Goal: Information Seeking & Learning: Learn about a topic

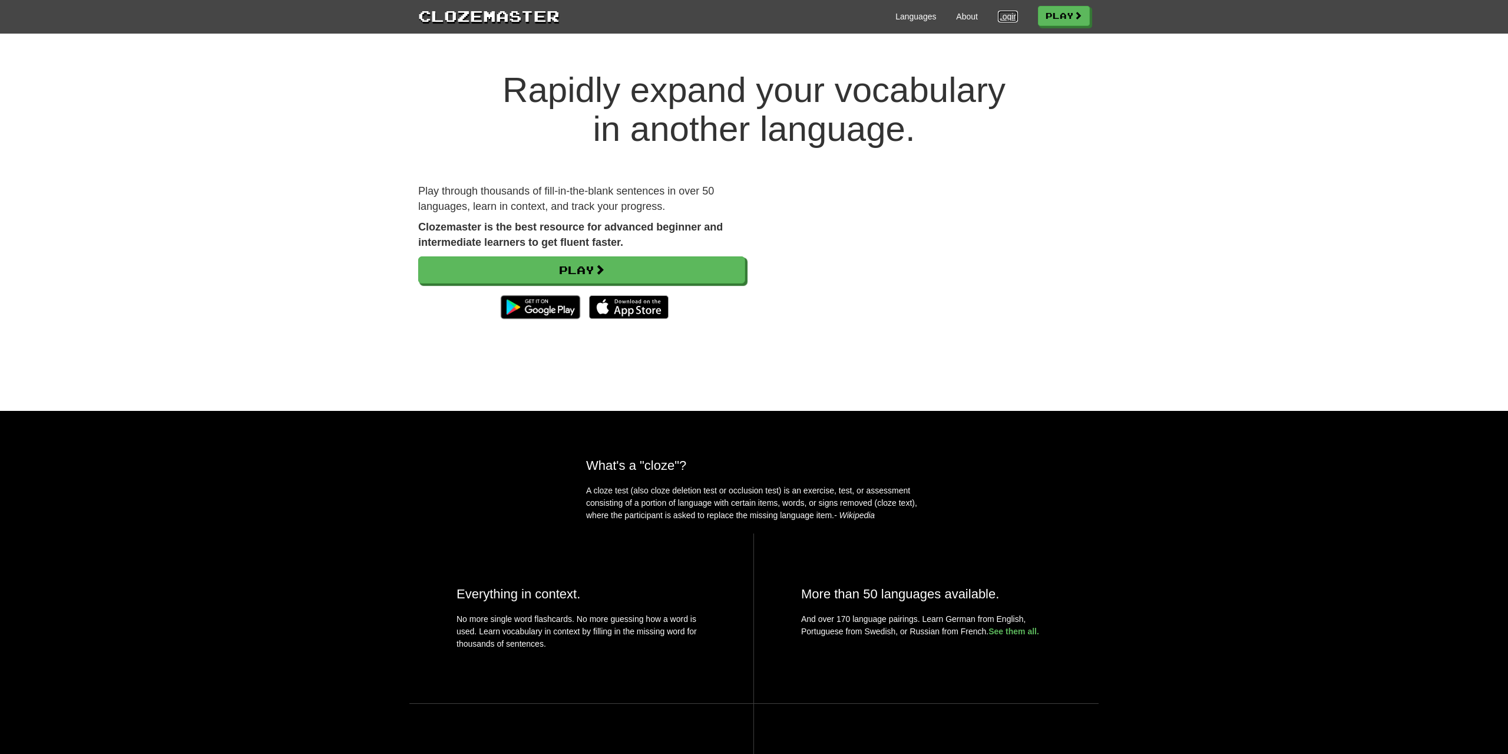
click at [1005, 15] on link "Login" at bounding box center [1008, 17] width 20 height 12
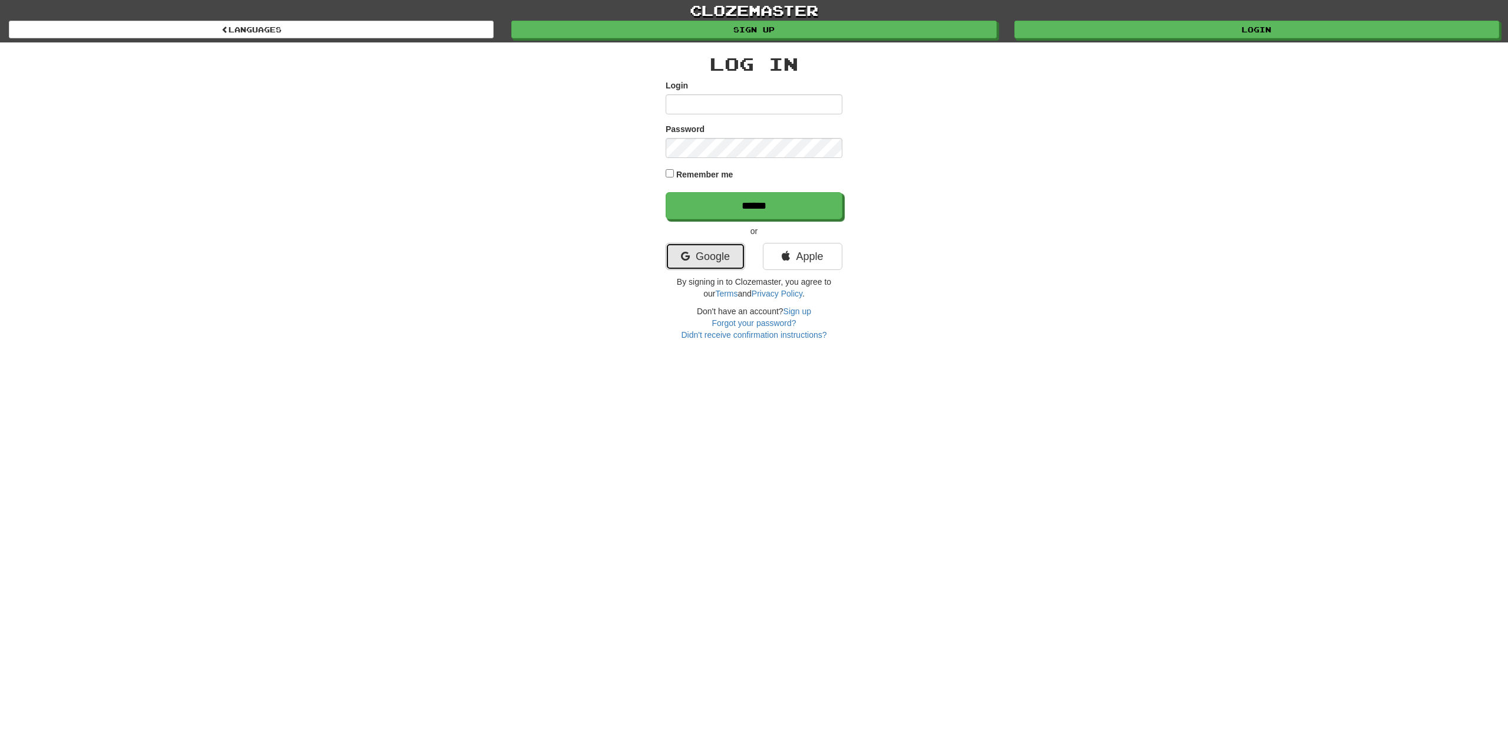
click at [695, 249] on link "Google" at bounding box center [706, 256] width 80 height 27
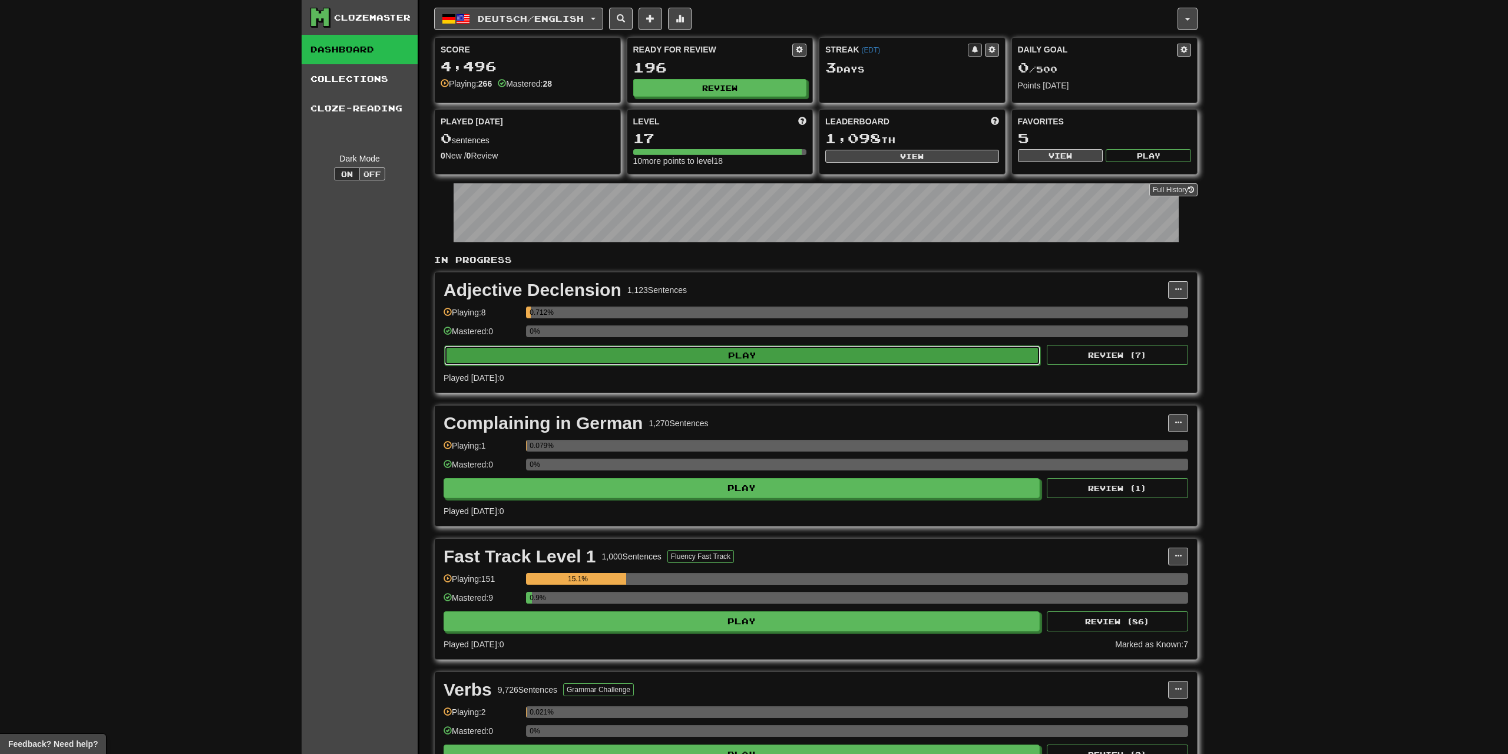
click at [745, 349] on button "Play" at bounding box center [742, 355] width 596 height 20
select select "**"
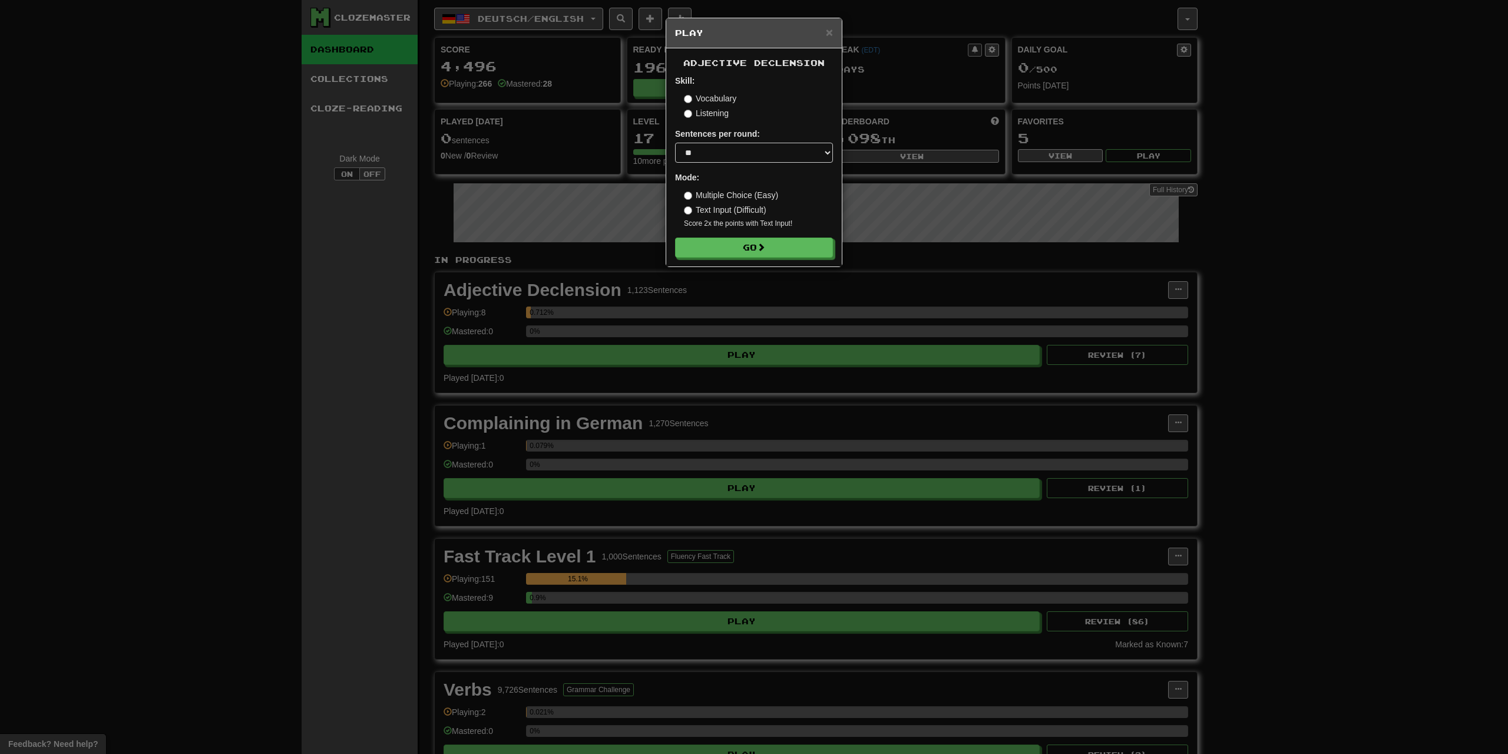
click at [688, 206] on label "Text Input (Difficult)" at bounding box center [725, 210] width 82 height 12
click at [675, 143] on select "* ** ** ** ** ** *** ********" at bounding box center [754, 153] width 158 height 20
drag, startPoint x: 720, startPoint y: 152, endPoint x: 664, endPoint y: 140, distance: 57.3
click at [664, 140] on div "× Play Adjective Declension Skill: Vocabulary Listening Sentences per round: * …" at bounding box center [754, 377] width 1508 height 754
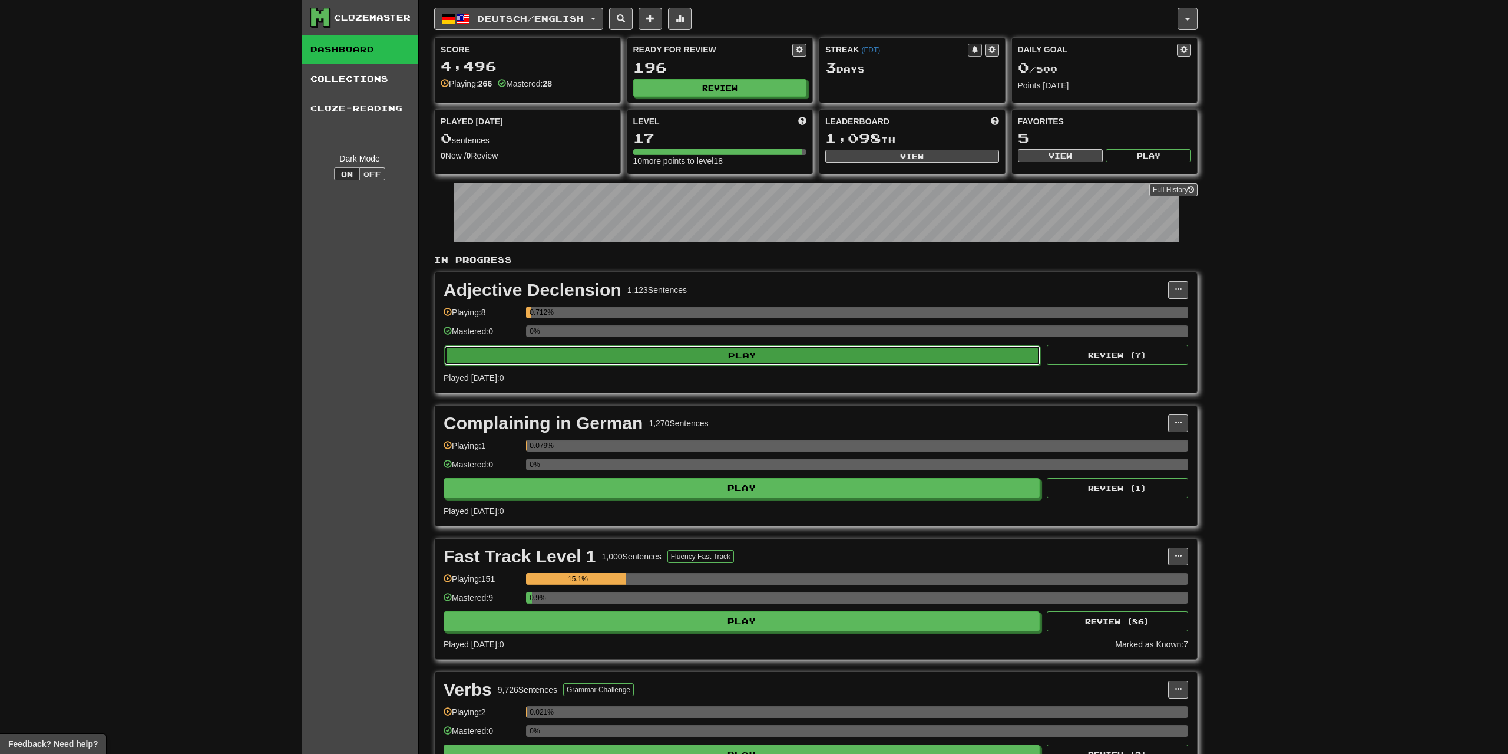
click at [551, 345] on button "Play" at bounding box center [742, 355] width 596 height 20
select select "**"
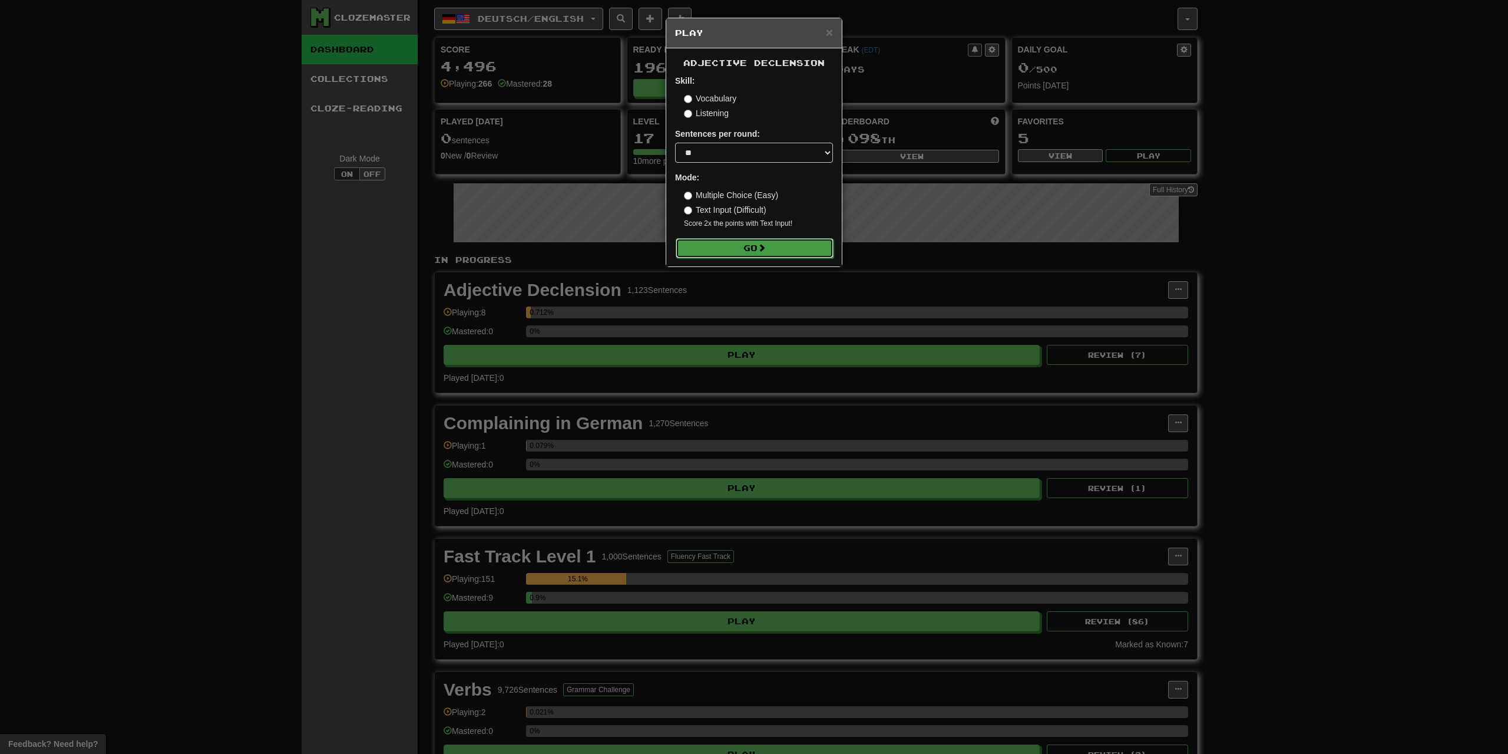
click at [725, 246] on button "Go" at bounding box center [755, 248] width 158 height 20
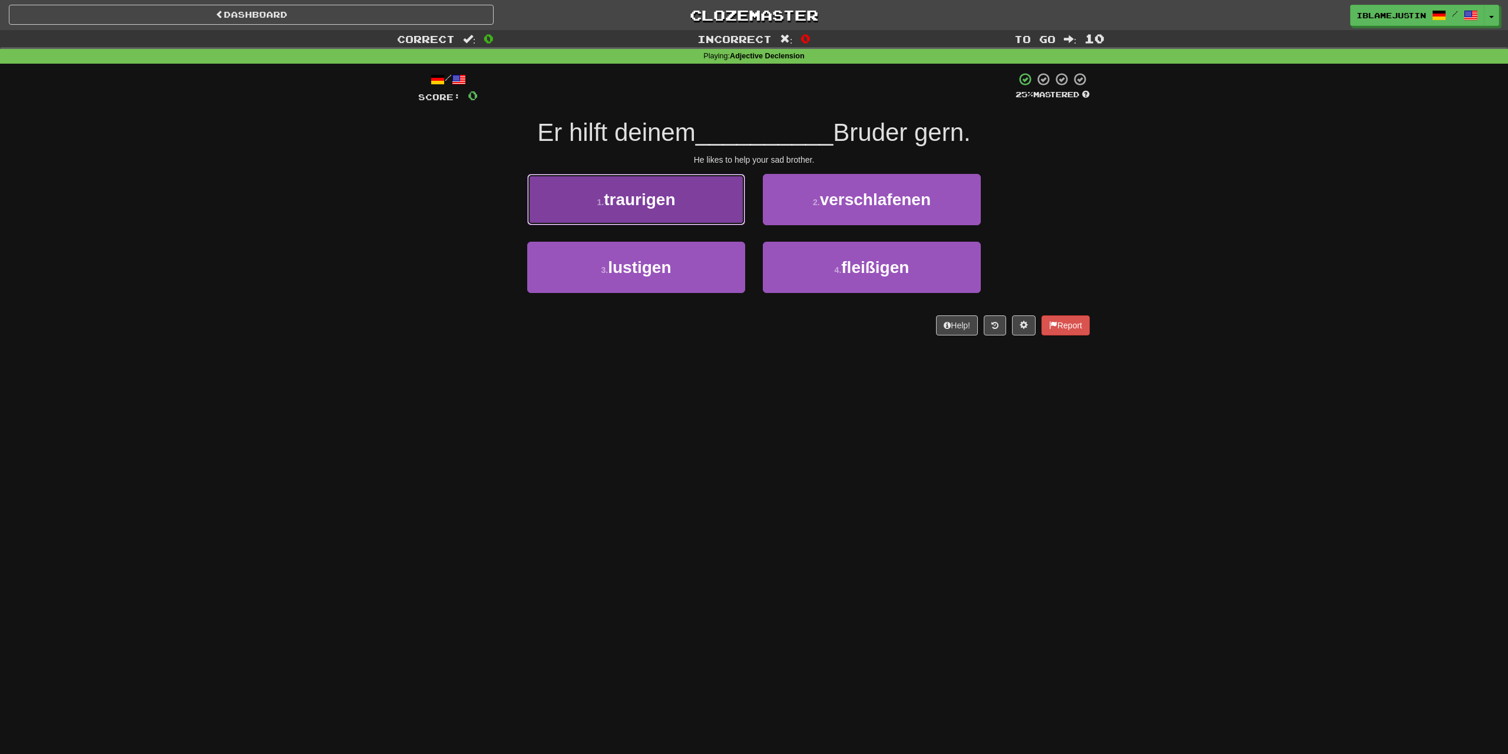
click at [616, 210] on button "1 . traurigen" at bounding box center [636, 199] width 218 height 51
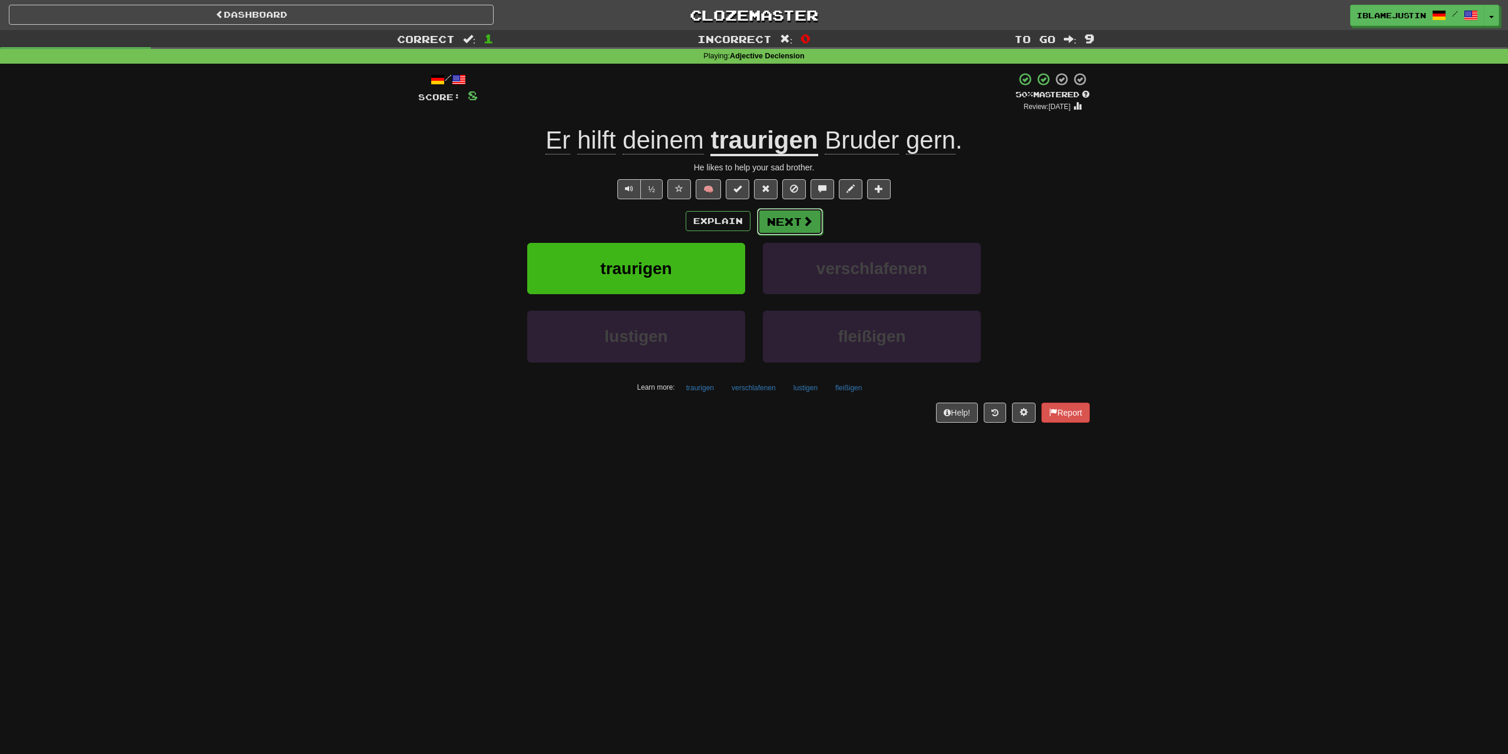
click at [789, 221] on button "Next" at bounding box center [790, 221] width 66 height 27
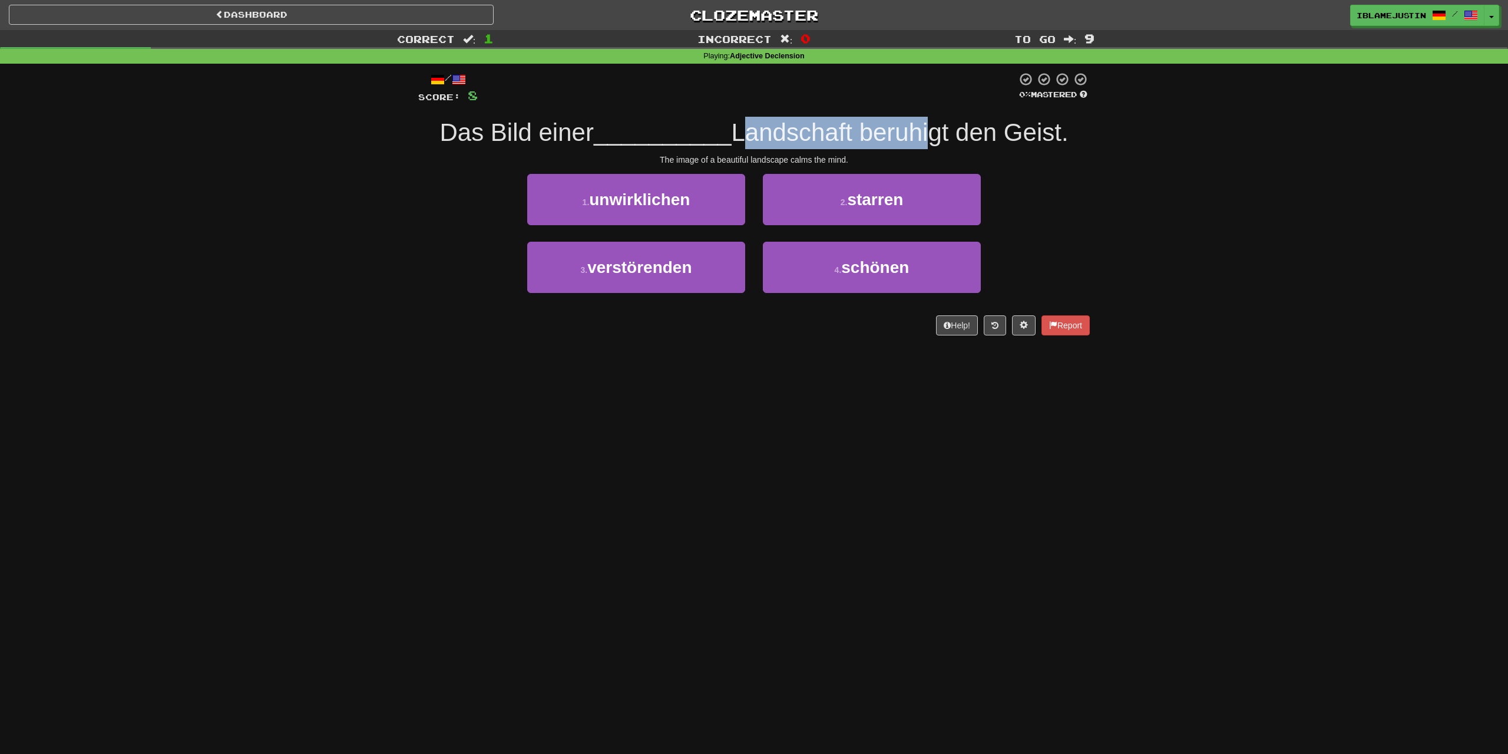
drag, startPoint x: 744, startPoint y: 134, endPoint x: 923, endPoint y: 138, distance: 179.7
click at [923, 138] on span "Landschaft beruhigt den Geist." at bounding box center [900, 132] width 337 height 28
drag, startPoint x: 1050, startPoint y: 475, endPoint x: 1042, endPoint y: 481, distance: 10.5
click at [1042, 481] on div "Dashboard Clozemaster IBlameJustin / Toggle Dropdown Dashboard Leaderboard Acti…" at bounding box center [754, 377] width 1508 height 754
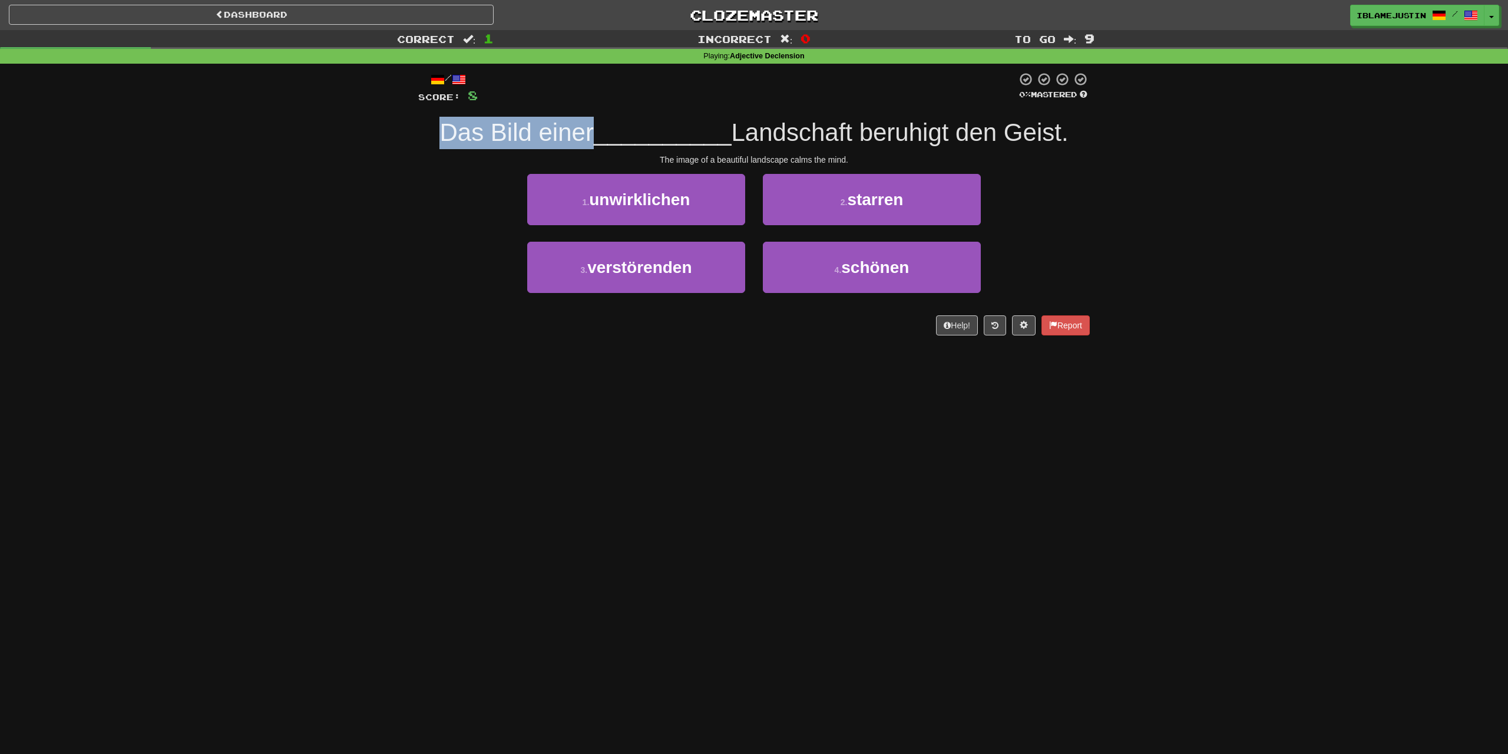
drag, startPoint x: 428, startPoint y: 139, endPoint x: 610, endPoint y: 127, distance: 182.4
click at [594, 128] on div "Das Bild einer __________ Landschaft beruhigt den Geist." at bounding box center [754, 133] width 672 height 32
click at [854, 263] on span "schönen" at bounding box center [875, 267] width 68 height 18
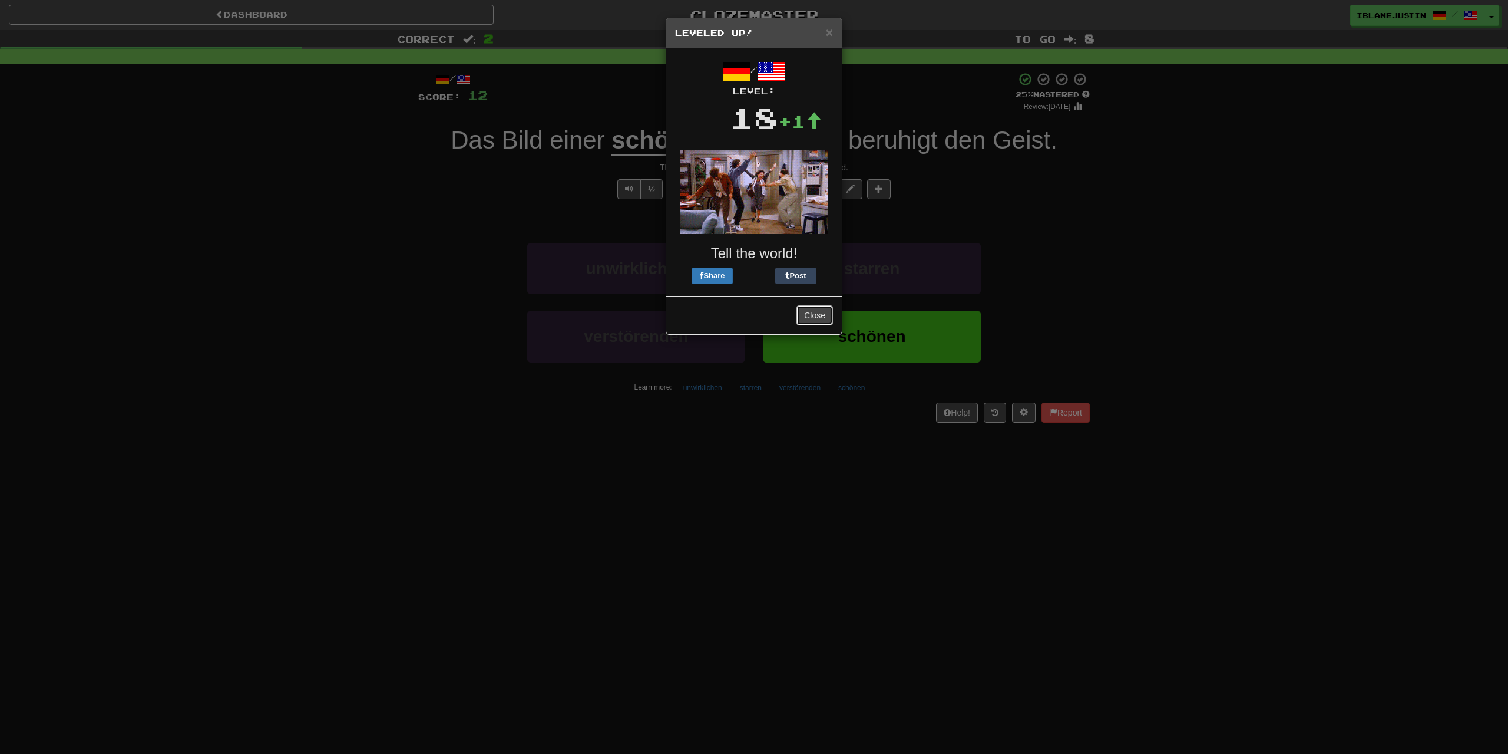
click at [821, 309] on button "Close" at bounding box center [815, 315] width 37 height 20
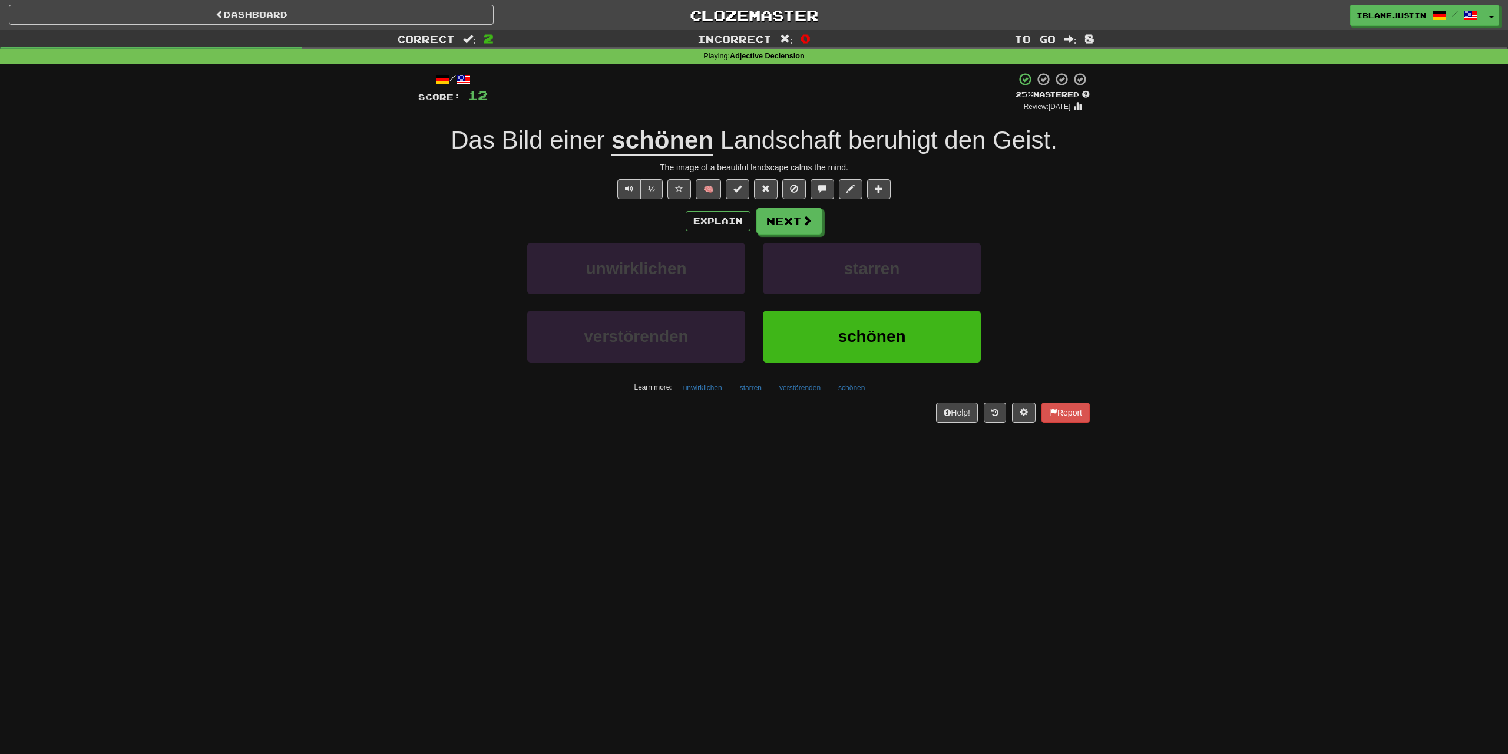
click at [1018, 141] on span "Geist" at bounding box center [1022, 140] width 58 height 28
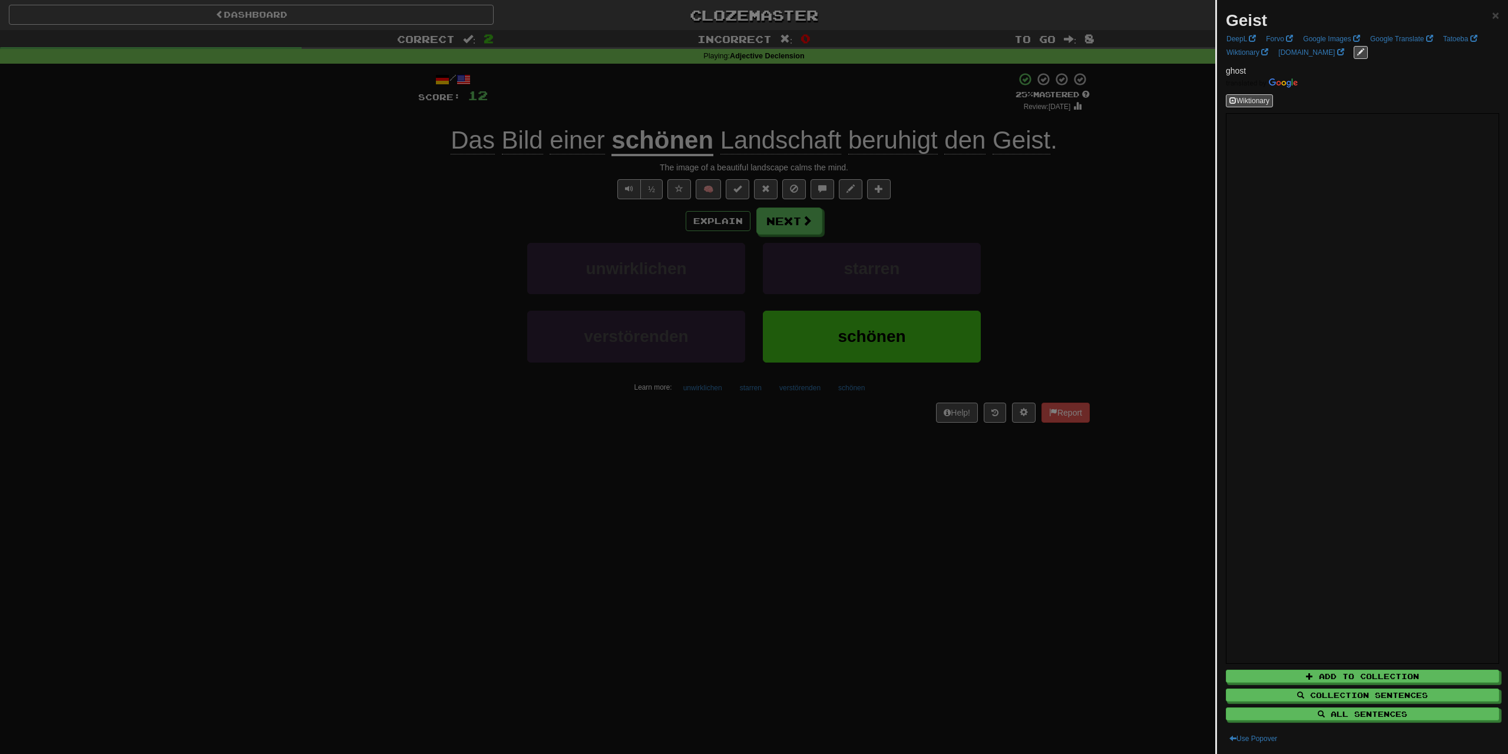
click at [825, 543] on div at bounding box center [754, 377] width 1508 height 754
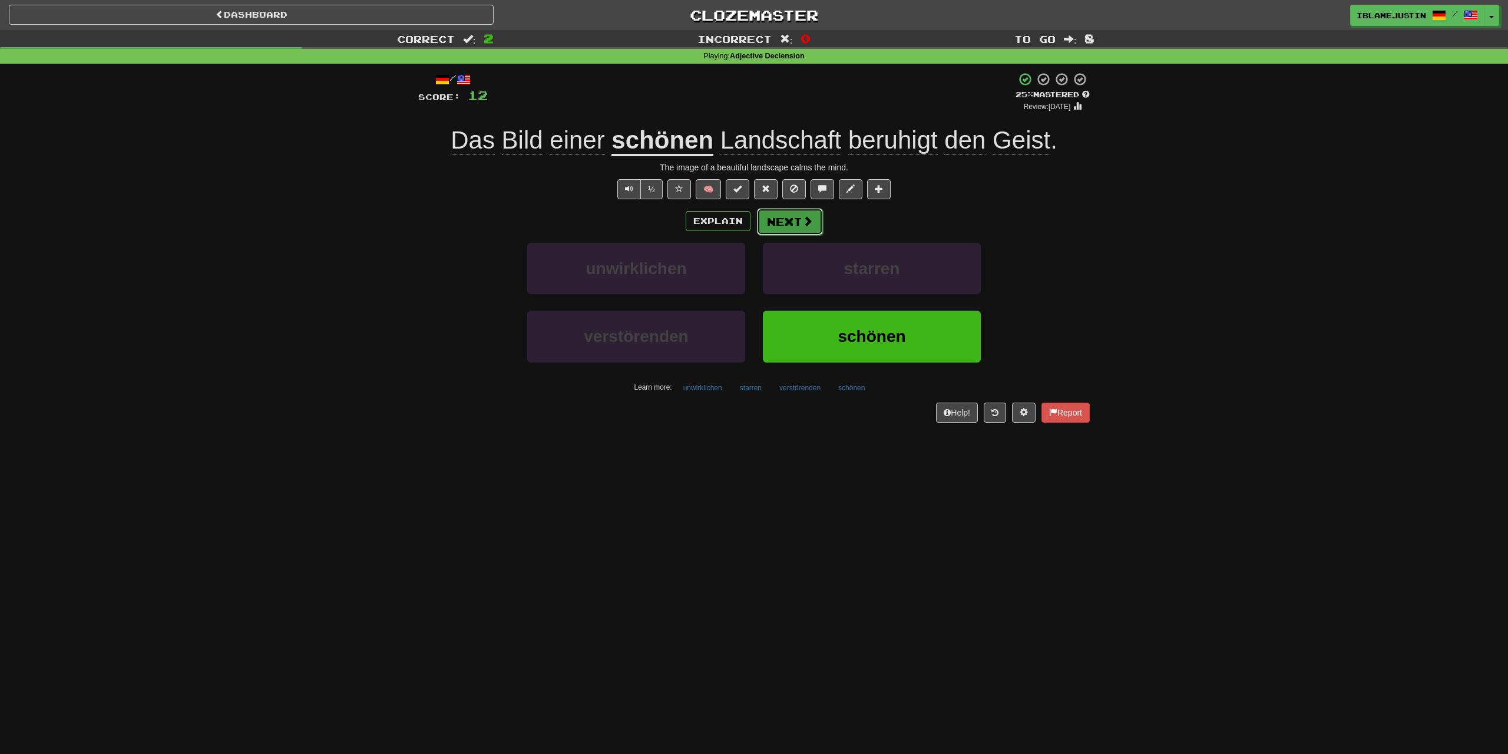
click at [813, 220] on button "Next" at bounding box center [790, 221] width 66 height 27
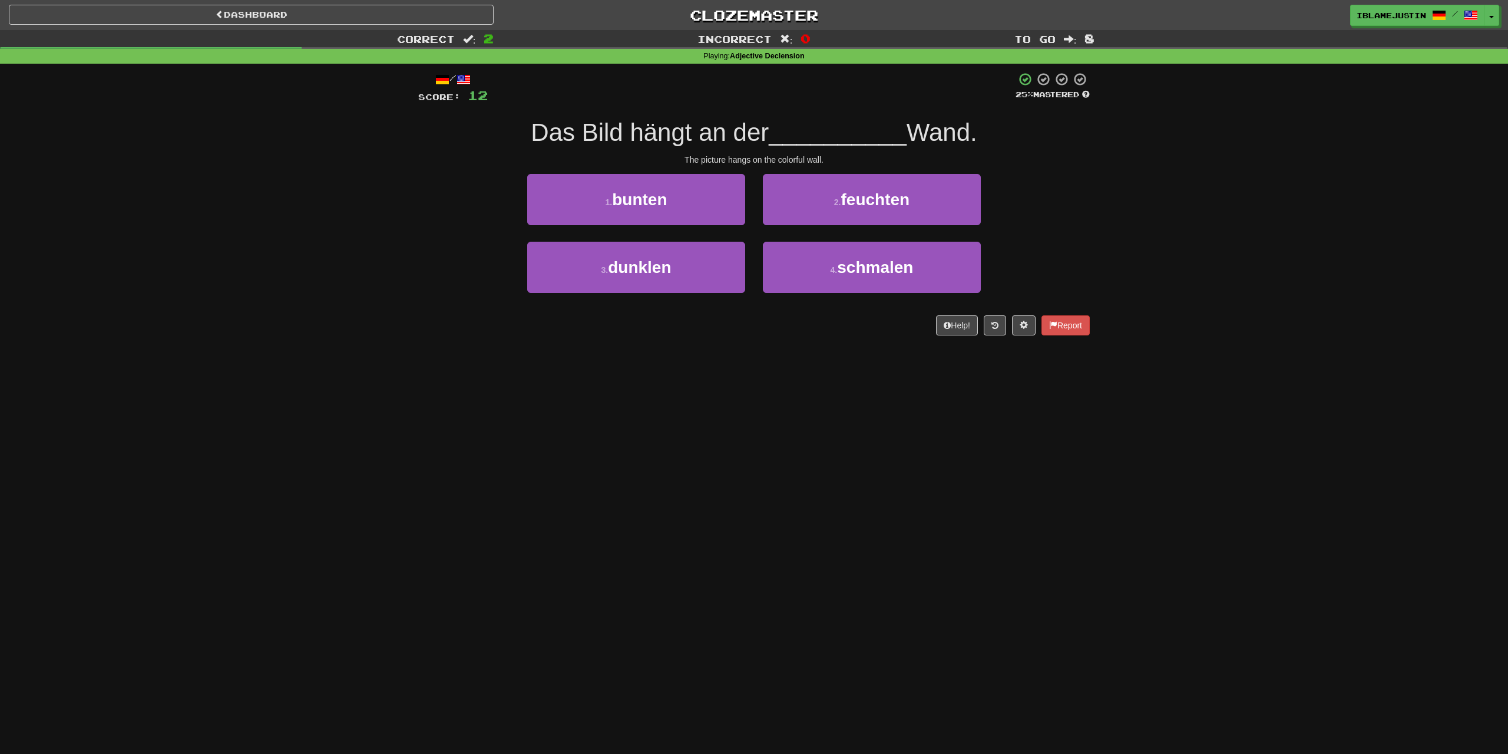
click at [651, 136] on span "Das Bild hängt an der" at bounding box center [650, 132] width 238 height 28
click at [683, 203] on button "1 . bunten" at bounding box center [636, 199] width 218 height 51
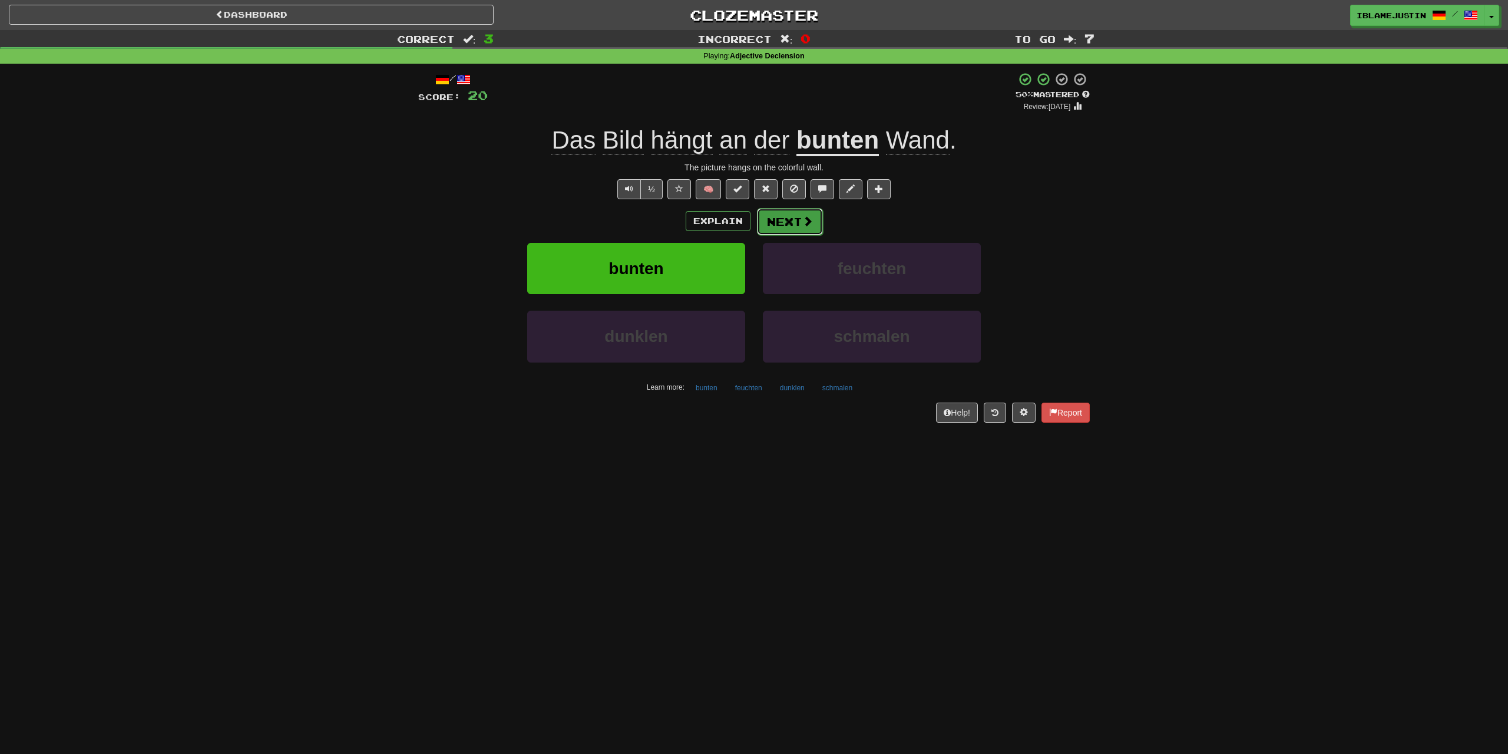
click at [797, 231] on button "Next" at bounding box center [790, 221] width 66 height 27
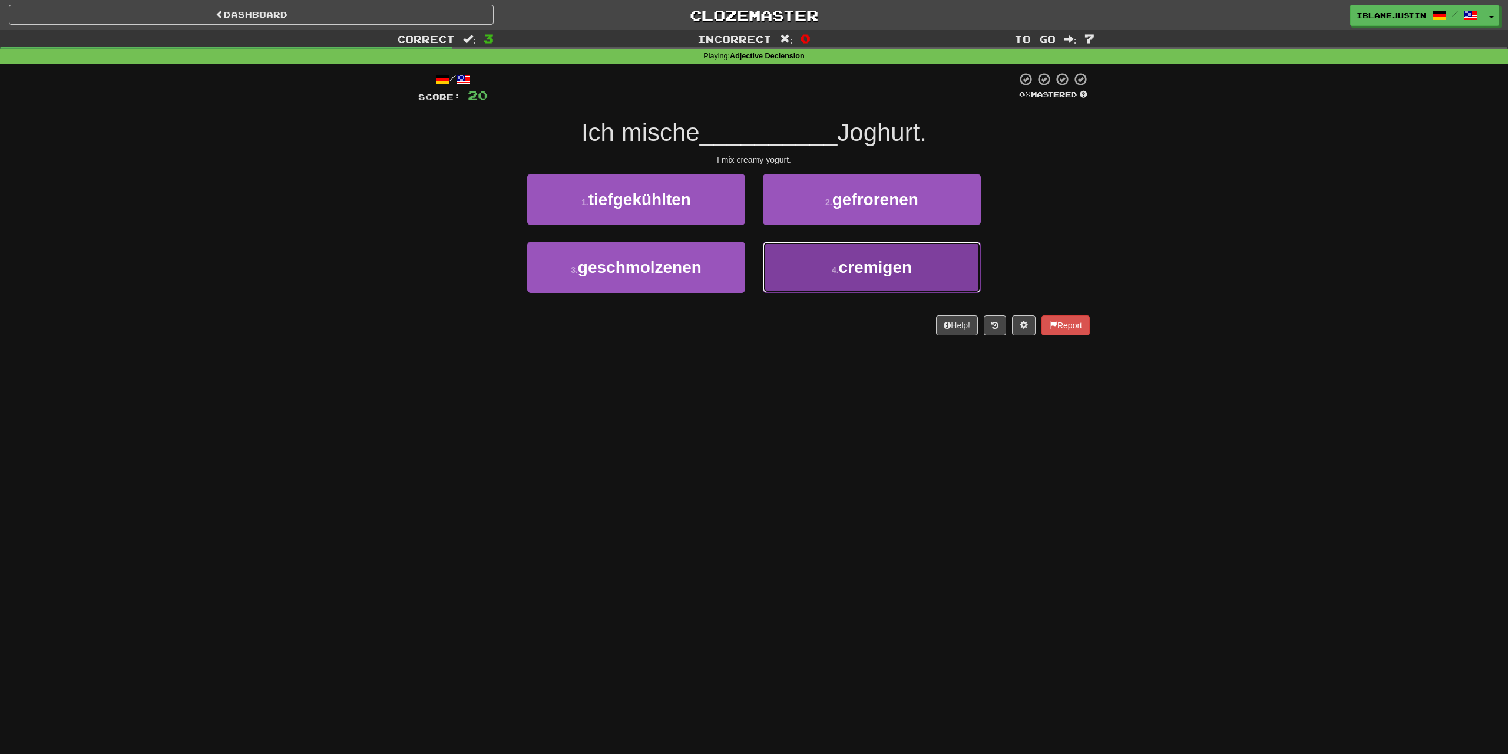
click at [901, 272] on span "cremigen" at bounding box center [876, 267] width 74 height 18
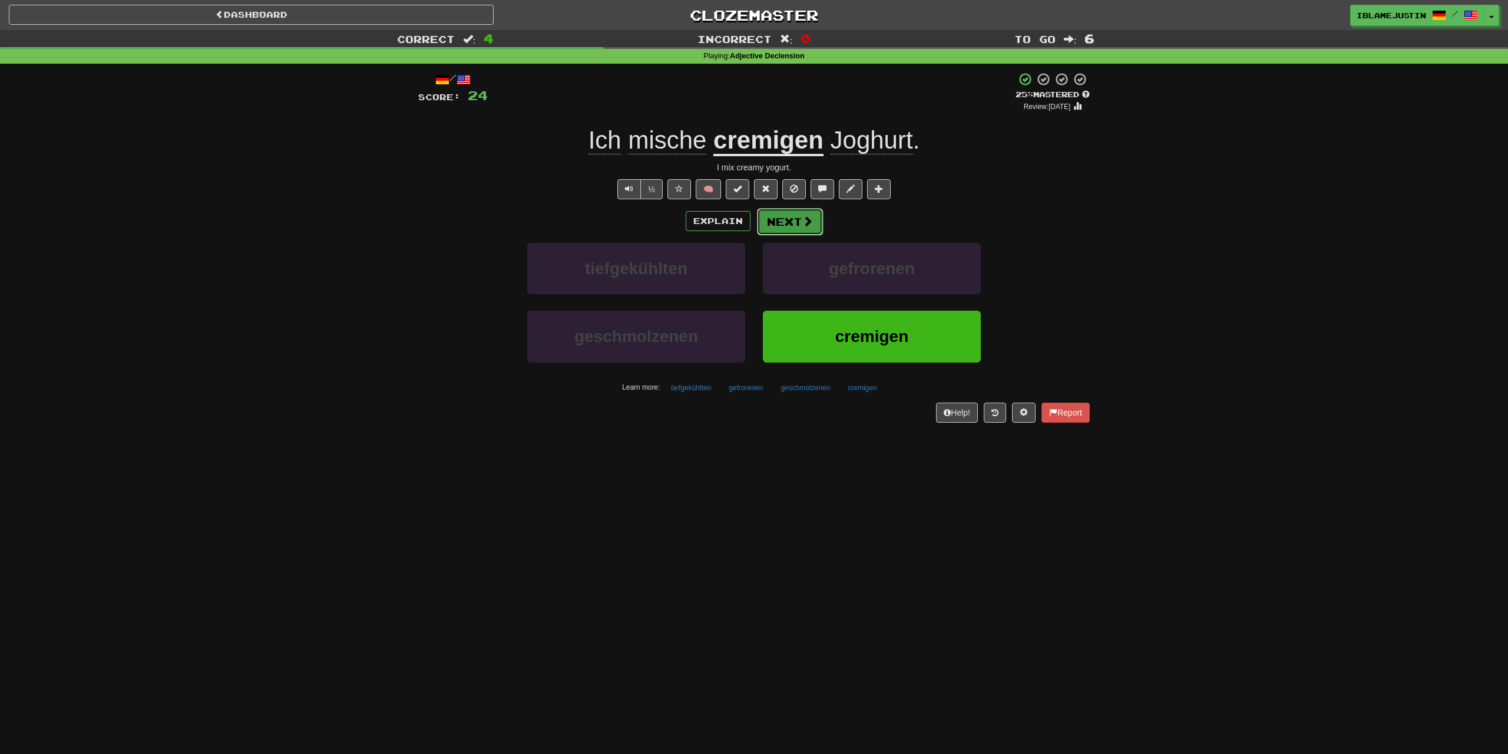
click at [777, 220] on button "Next" at bounding box center [790, 221] width 66 height 27
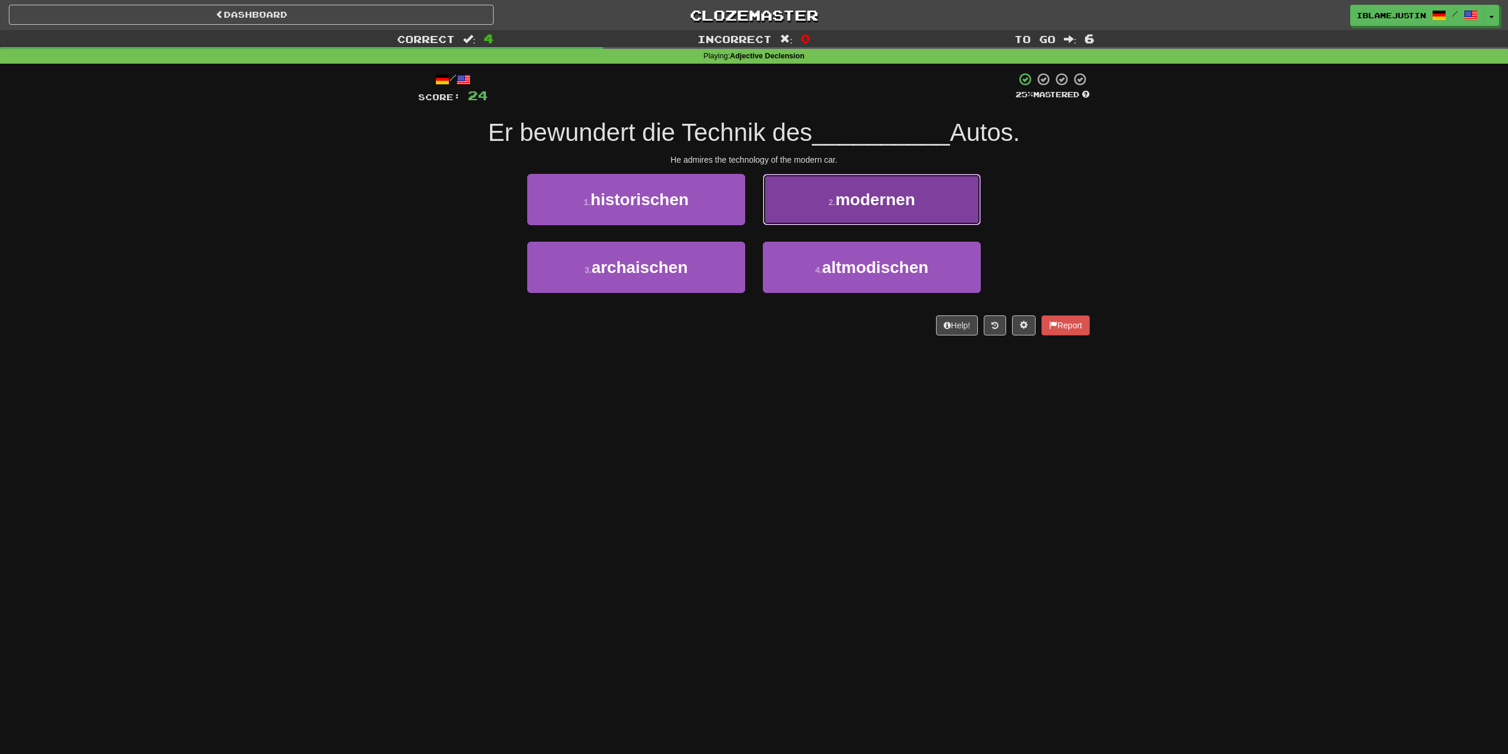
click at [845, 206] on span "modernen" at bounding box center [875, 199] width 80 height 18
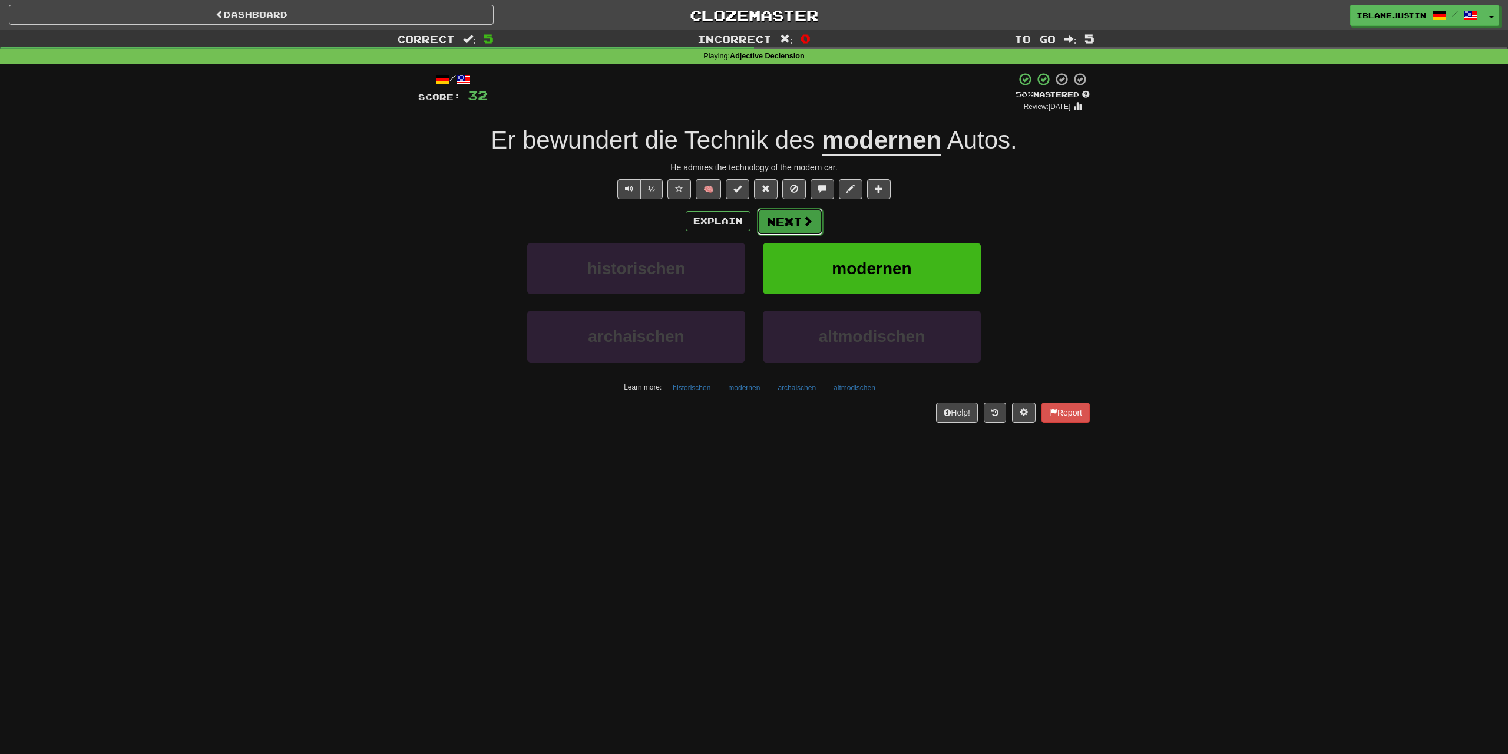
click at [813, 212] on button "Next" at bounding box center [790, 221] width 66 height 27
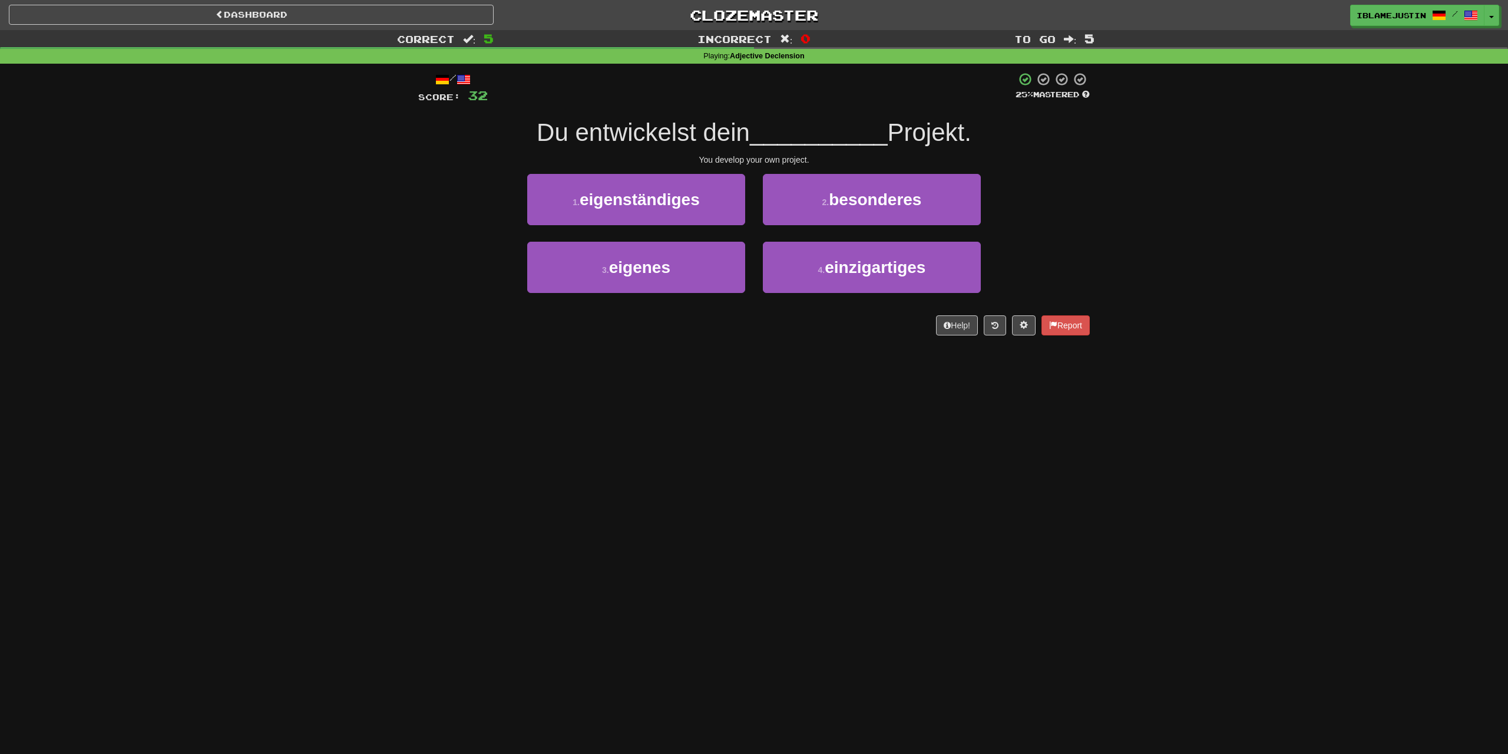
click at [635, 137] on span "Du entwickelst dein" at bounding box center [643, 132] width 213 height 28
click at [696, 260] on button "3 . eigenes" at bounding box center [636, 267] width 218 height 51
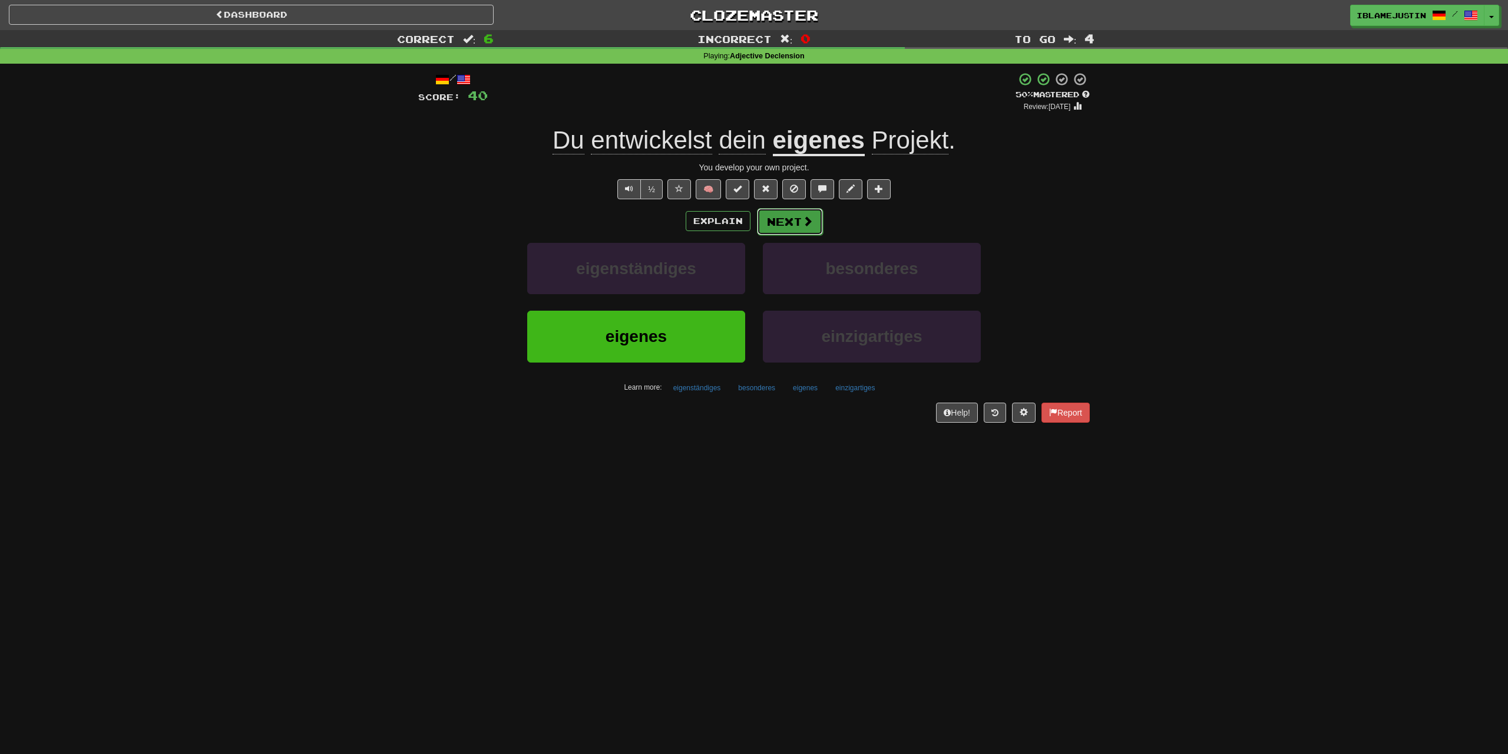
click at [795, 216] on button "Next" at bounding box center [790, 221] width 66 height 27
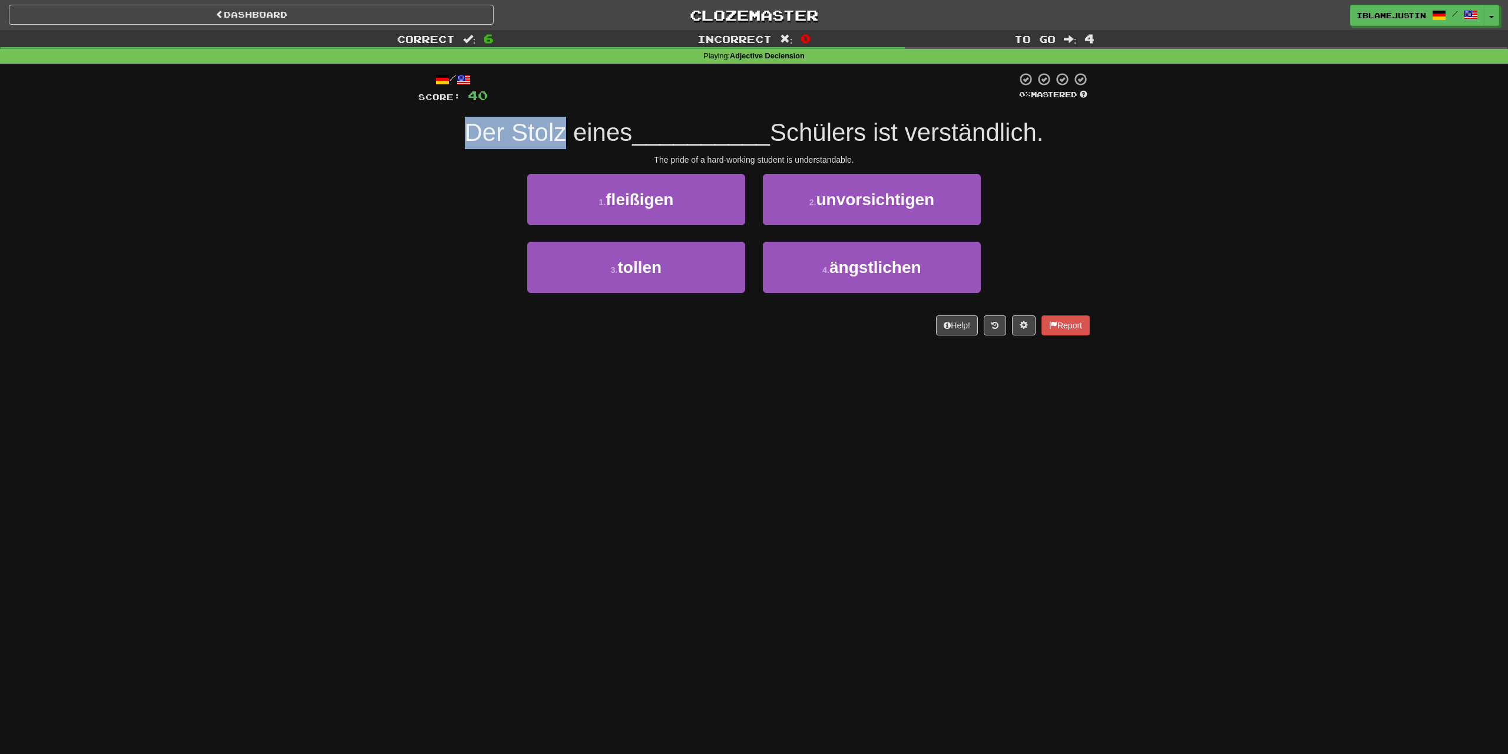
drag, startPoint x: 560, startPoint y: 143, endPoint x: 421, endPoint y: 132, distance: 139.4
click at [421, 132] on div "Der Stolz eines __________ Schülers ist verständlich." at bounding box center [754, 133] width 672 height 32
click at [319, 150] on div "Correct : 6 Incorrect : 0 To go : 4 Playing : Adjective Declension / Score: 40 …" at bounding box center [754, 191] width 1508 height 322
click at [971, 329] on button "Help!" at bounding box center [957, 325] width 42 height 20
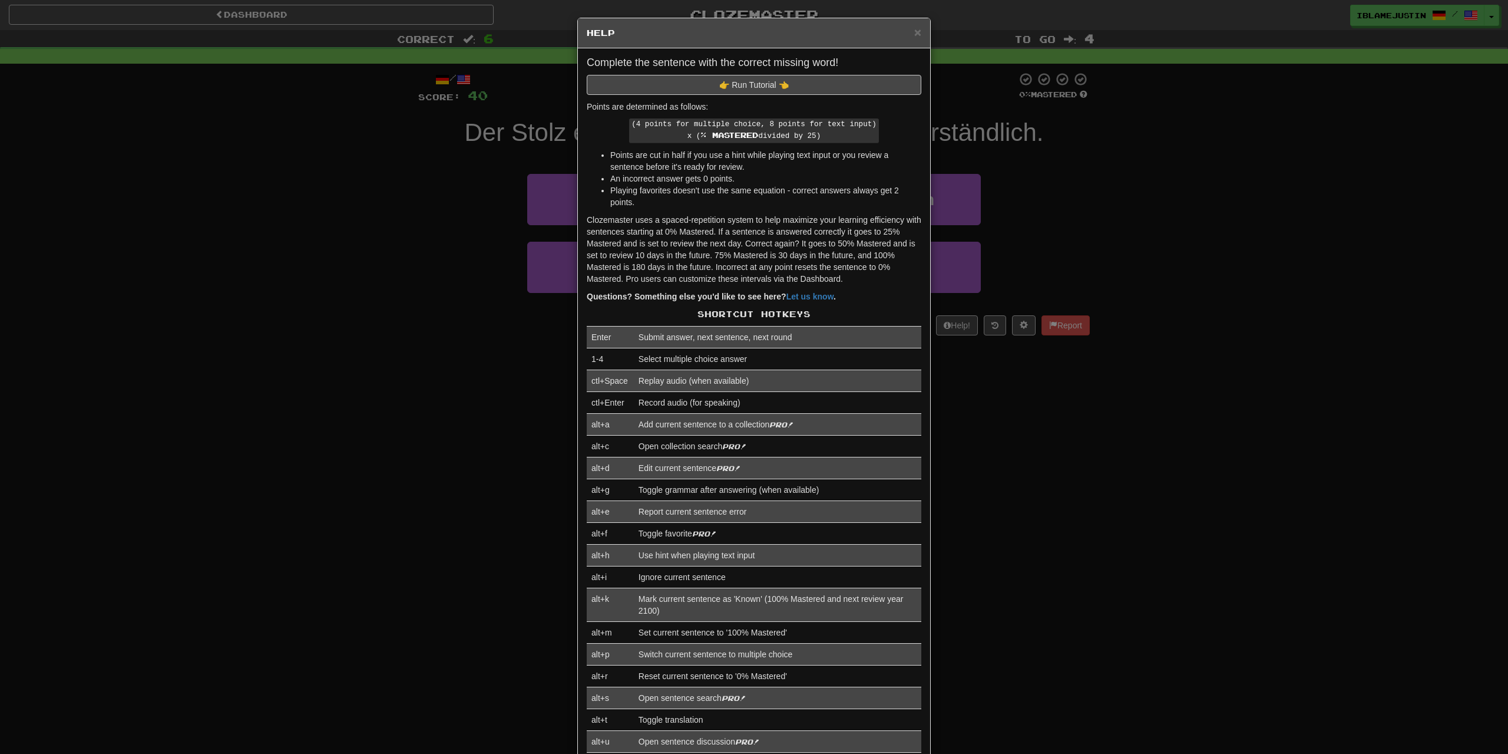
click at [912, 33] on h5 "Help" at bounding box center [754, 33] width 335 height 12
click at [913, 32] on h5 "Help" at bounding box center [754, 33] width 335 height 12
click at [917, 32] on span "×" at bounding box center [917, 32] width 7 height 14
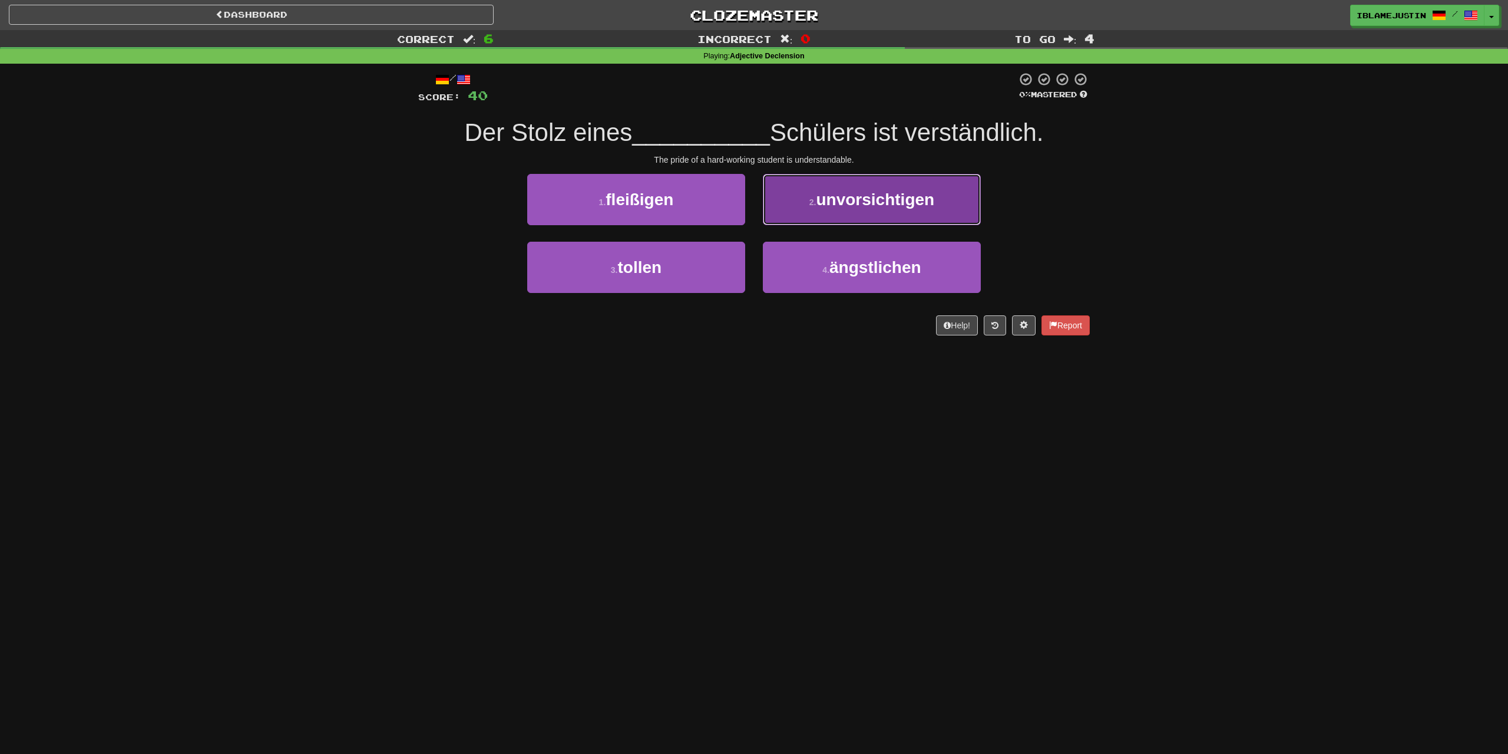
click at [852, 189] on button "2 . unvorsichtigen" at bounding box center [872, 199] width 218 height 51
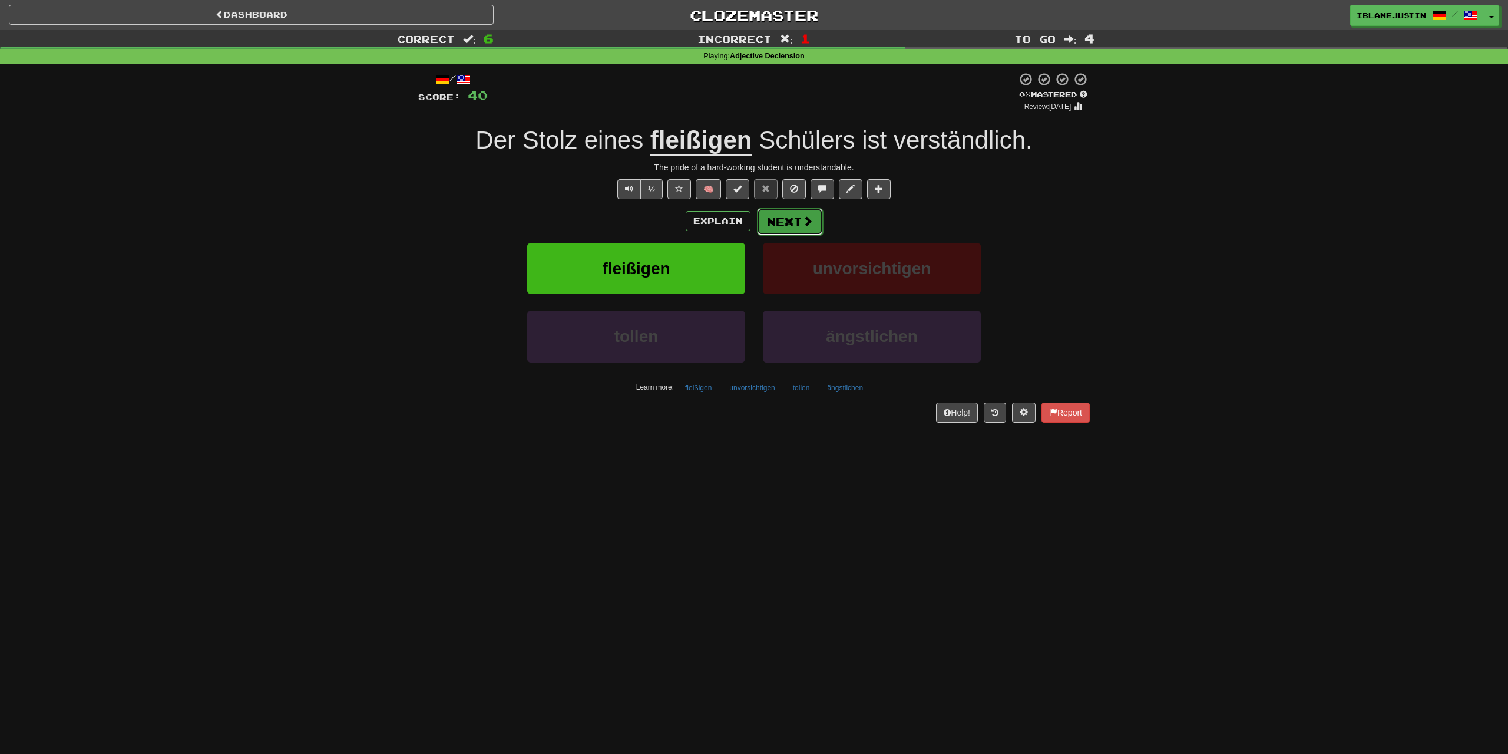
click at [797, 224] on button "Next" at bounding box center [790, 221] width 66 height 27
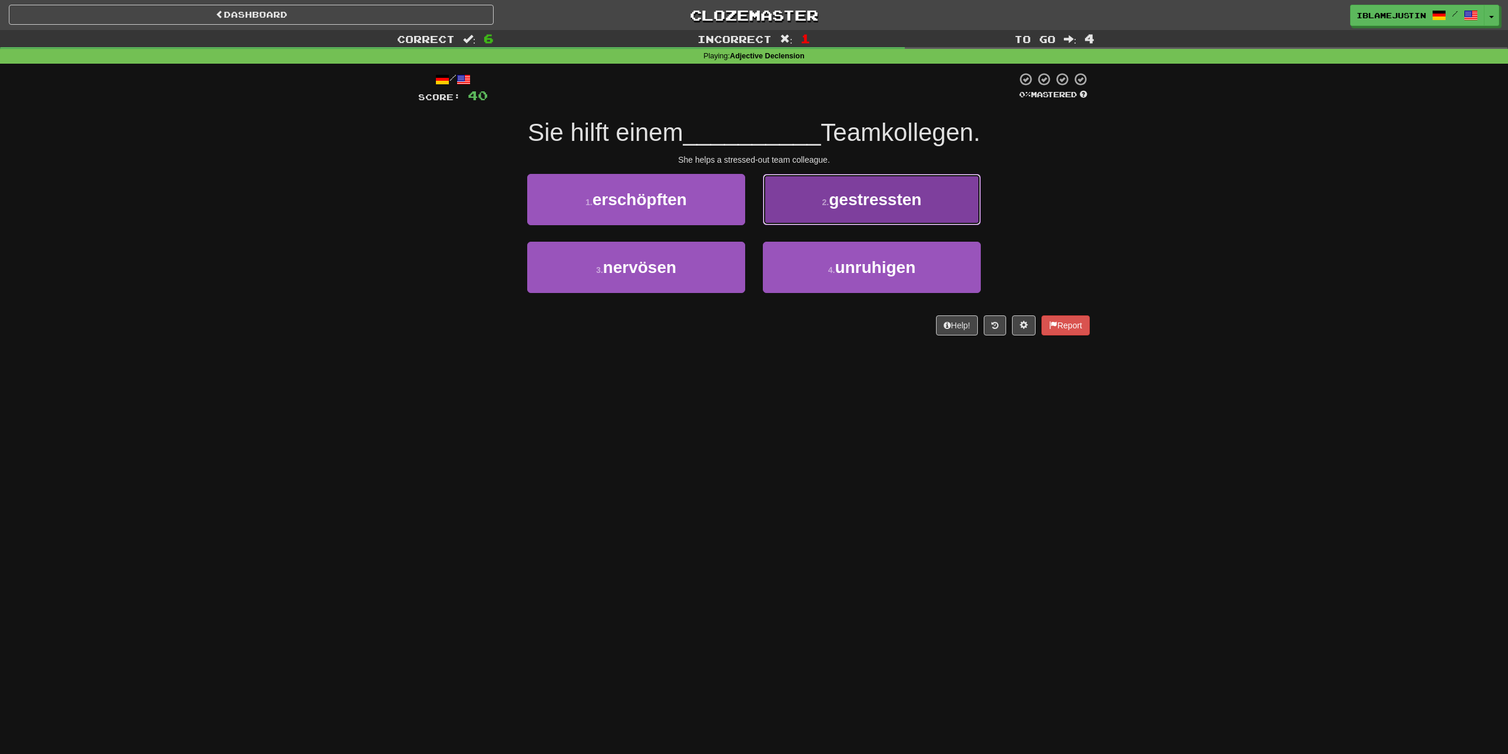
click at [874, 200] on span "gestressten" at bounding box center [875, 199] width 92 height 18
